Goal: Find contact information: Find contact information

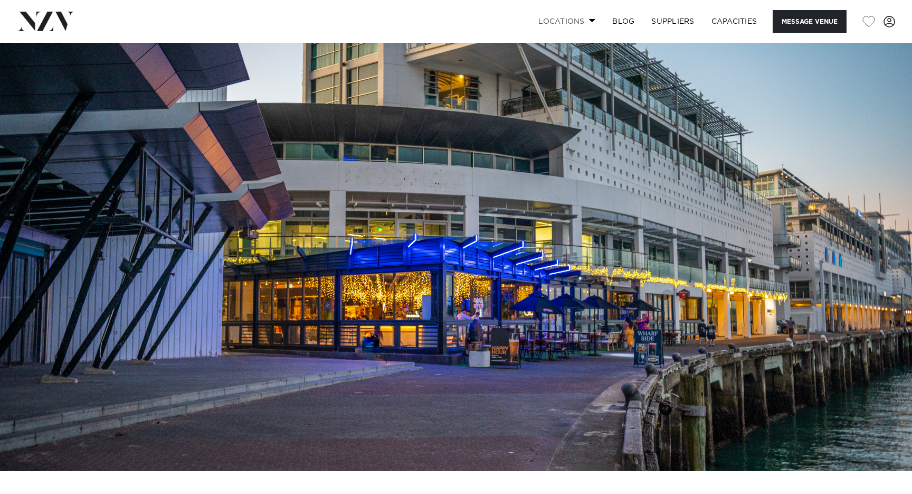
click at [587, 20] on link "Locations" at bounding box center [567, 21] width 74 height 23
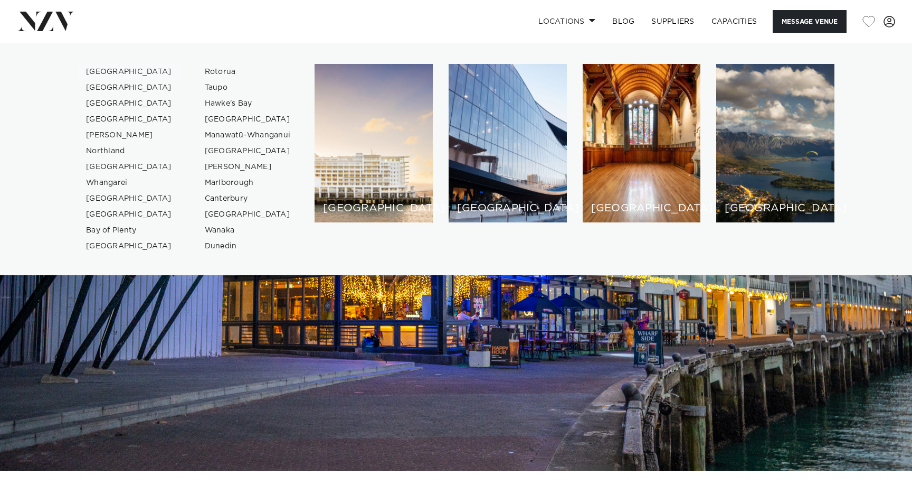
click at [110, 70] on link "[GEOGRAPHIC_DATA]" at bounding box center [129, 72] width 103 height 16
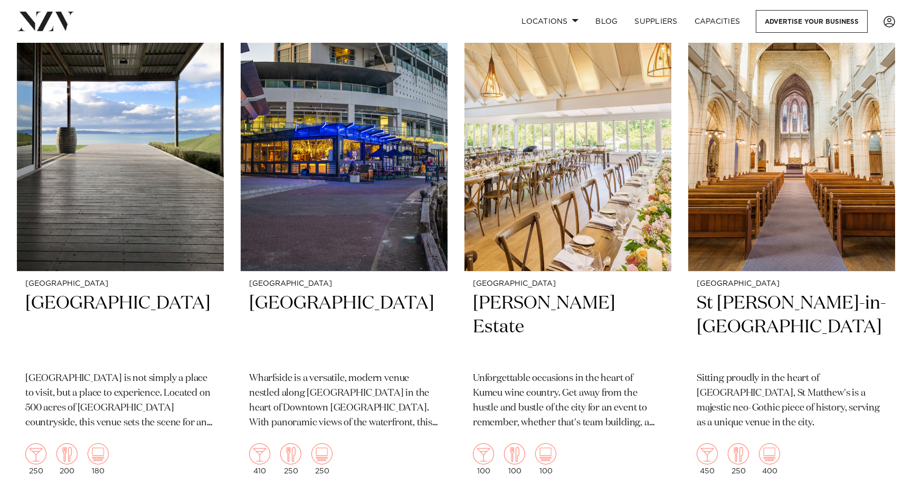
scroll to position [934, 0]
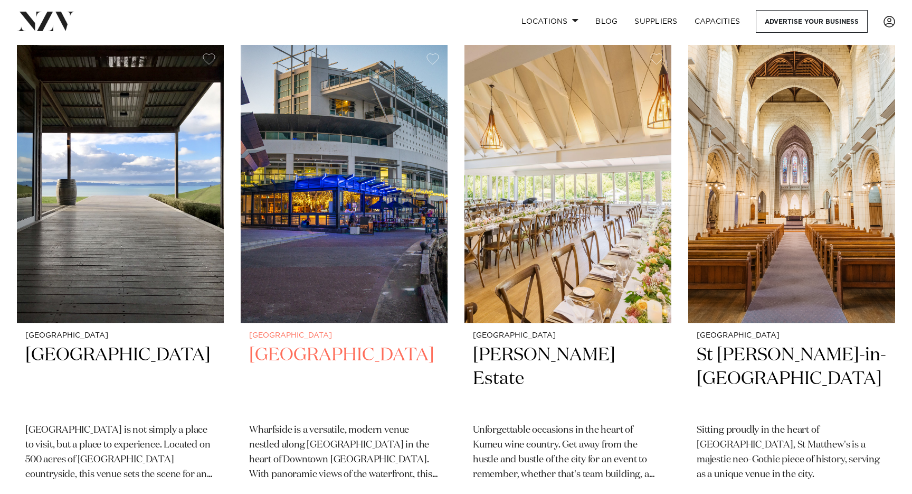
click at [278, 343] on h2 "[GEOGRAPHIC_DATA]" at bounding box center [344, 378] width 190 height 71
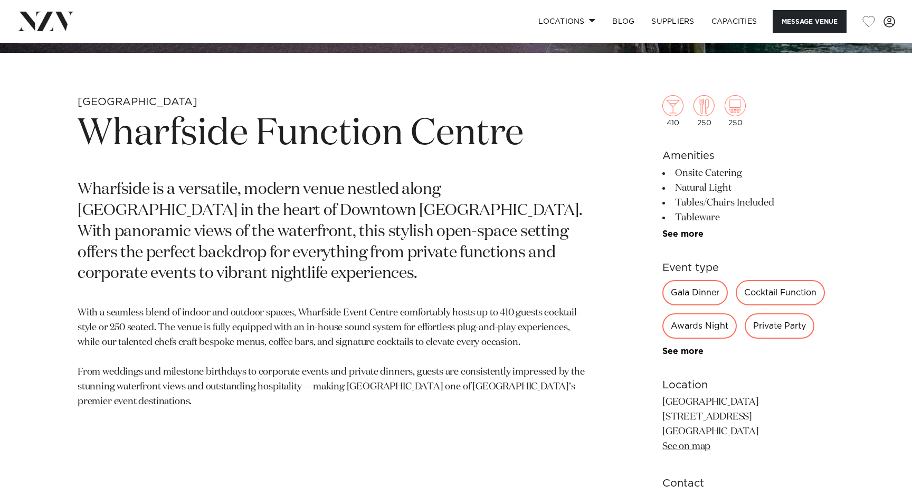
scroll to position [503, 0]
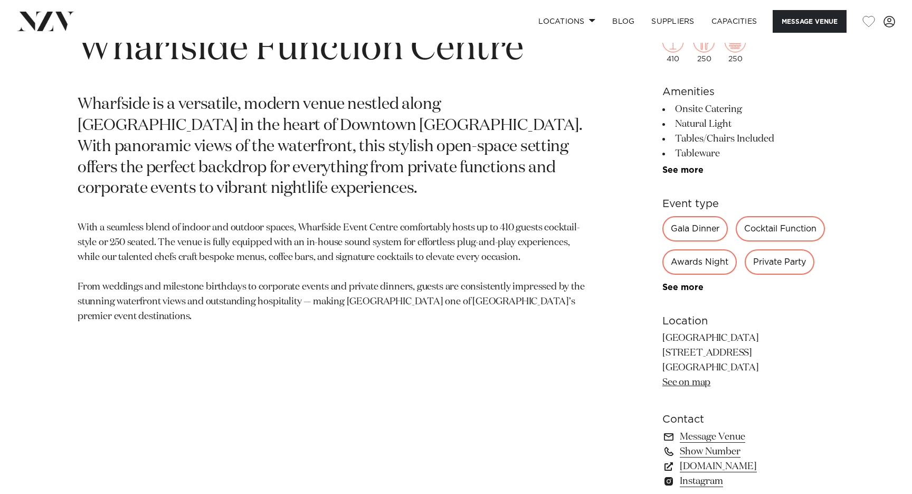
drag, startPoint x: 663, startPoint y: 341, endPoint x: 750, endPoint y: 371, distance: 92.4
click at [750, 371] on p "[GEOGRAPHIC_DATA] [STREET_ADDRESS] [GEOGRAPHIC_DATA] 1010 See on map" at bounding box center [749, 360] width 172 height 59
copy p "[GEOGRAPHIC_DATA] [STREET_ADDRESS]"
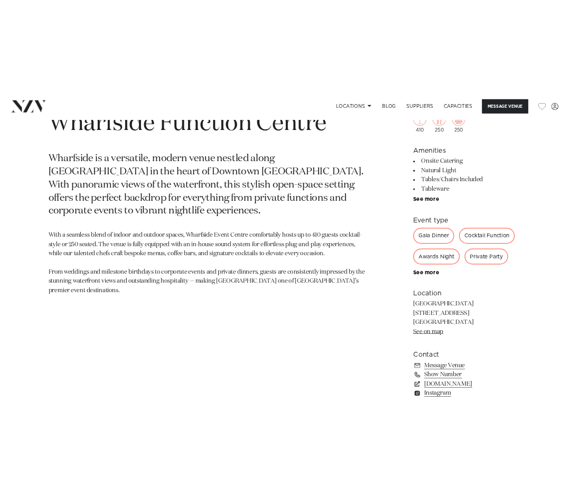
scroll to position [0, 0]
